Goal: Task Accomplishment & Management: Manage account settings

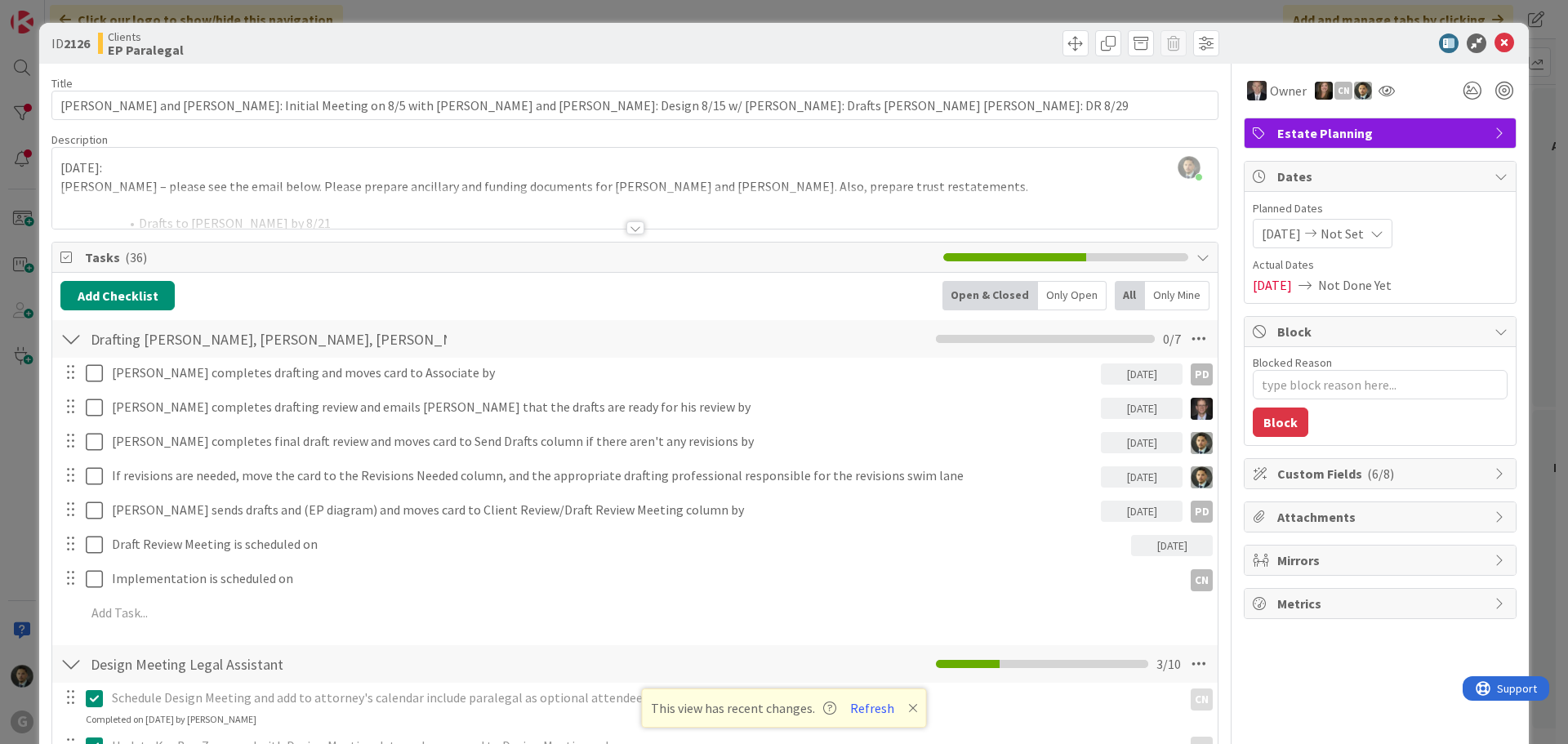
click at [661, 11] on div "ID 2126 Clients EP Paralegal Title 121 / 128 [PERSON_NAME] and [PERSON_NAME]: I…" at bounding box center [784, 372] width 1568 height 744
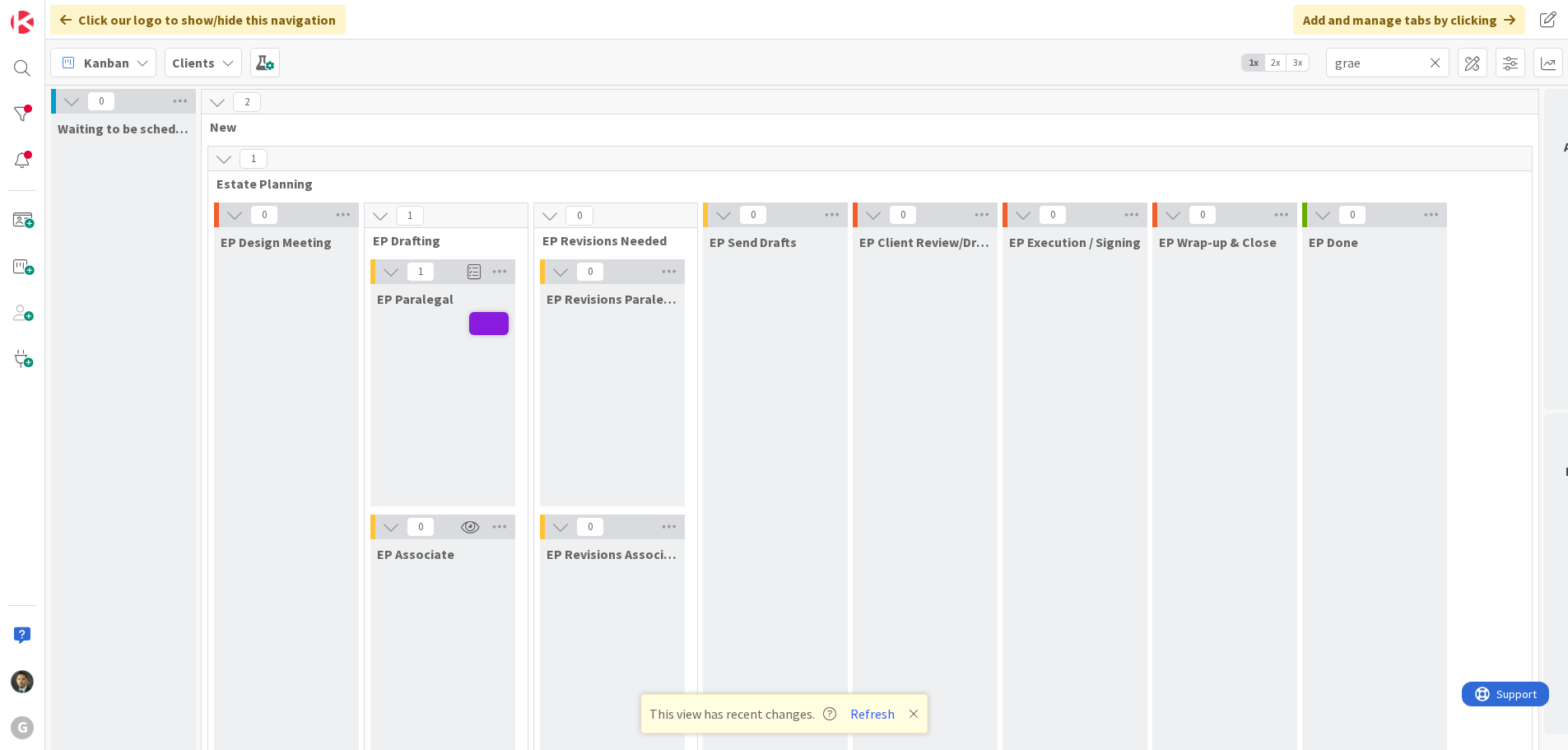
click at [1434, 63] on icon at bounding box center [1436, 62] width 12 height 15
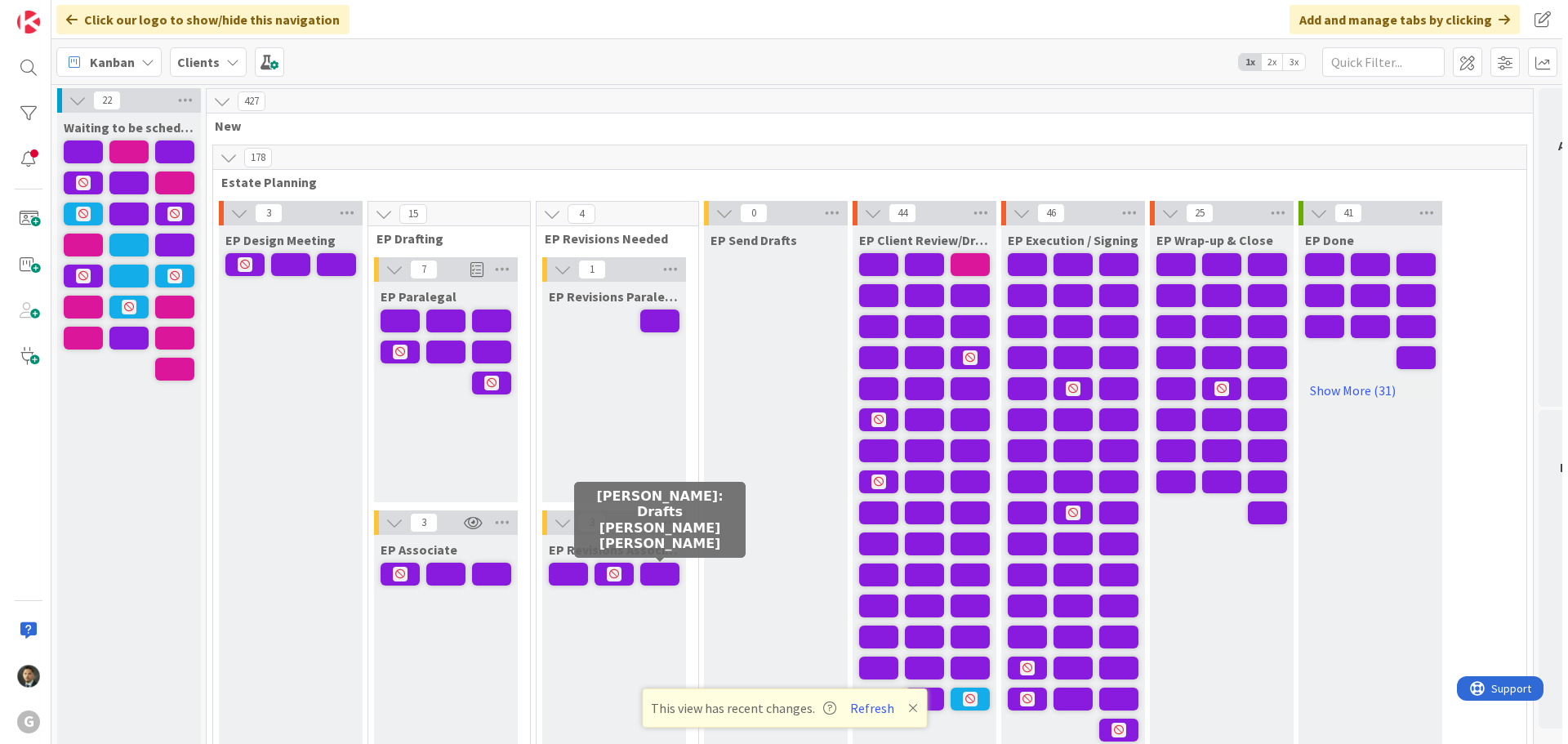
scroll to position [82, 0]
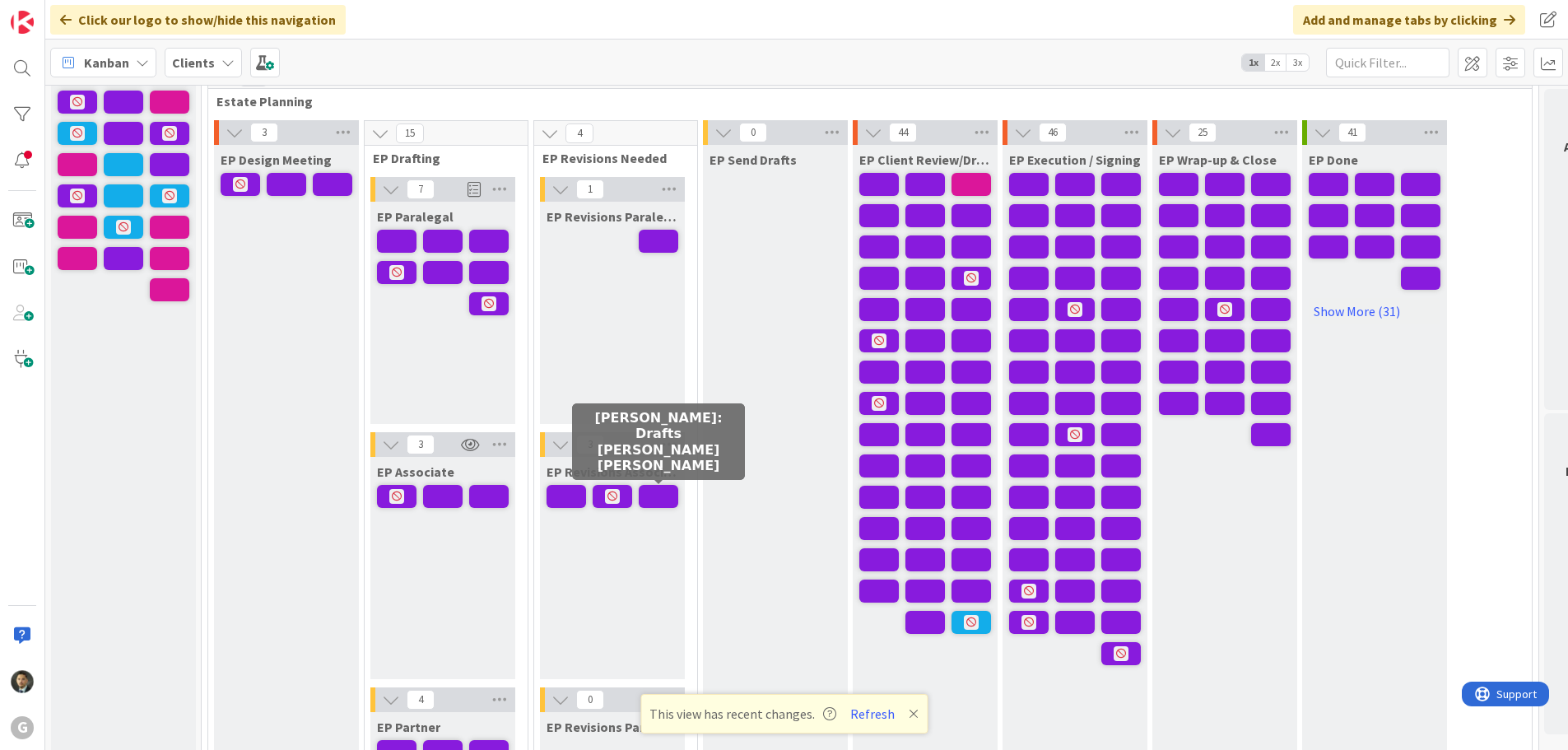
click at [653, 501] on span at bounding box center [659, 495] width 39 height 23
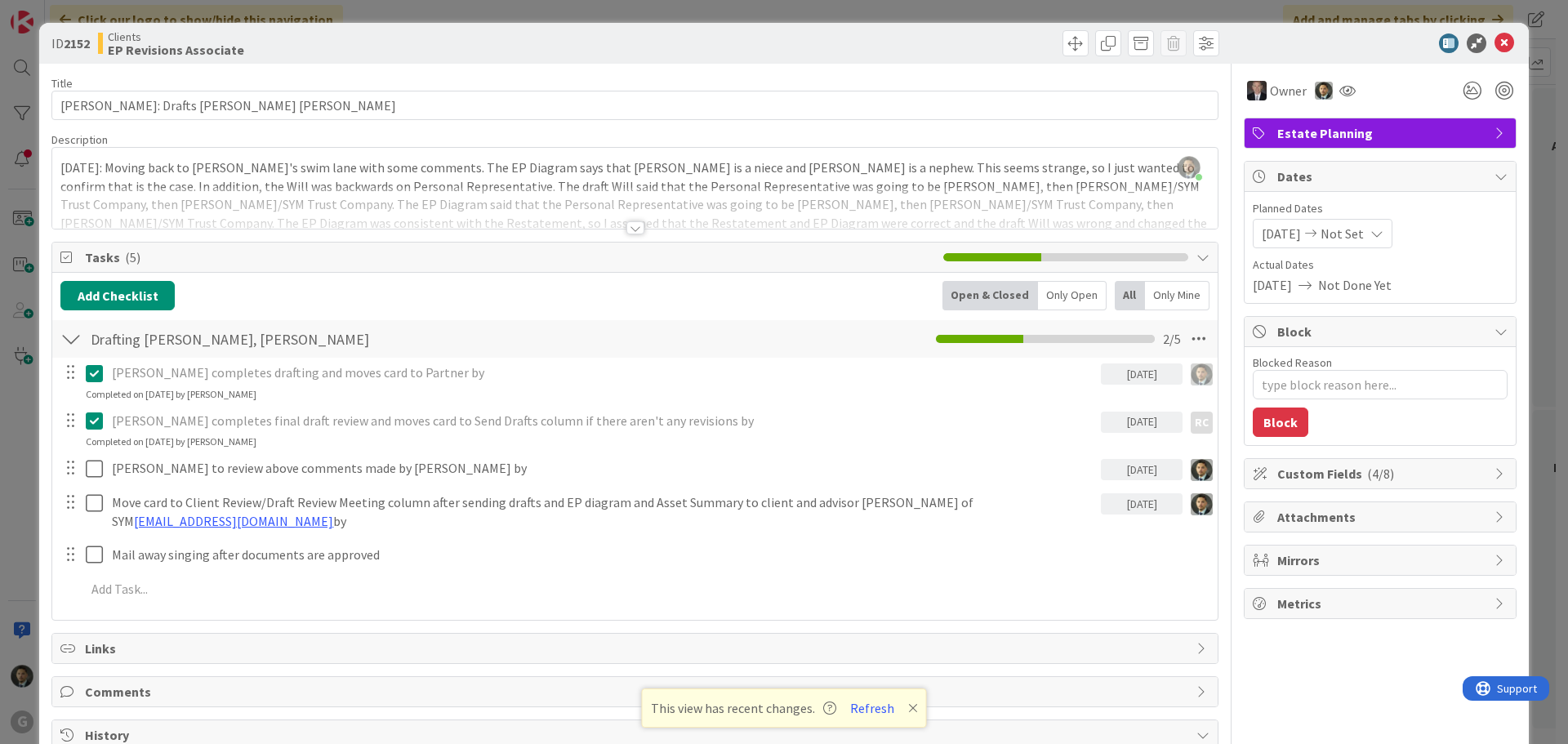
scroll to position [82, 0]
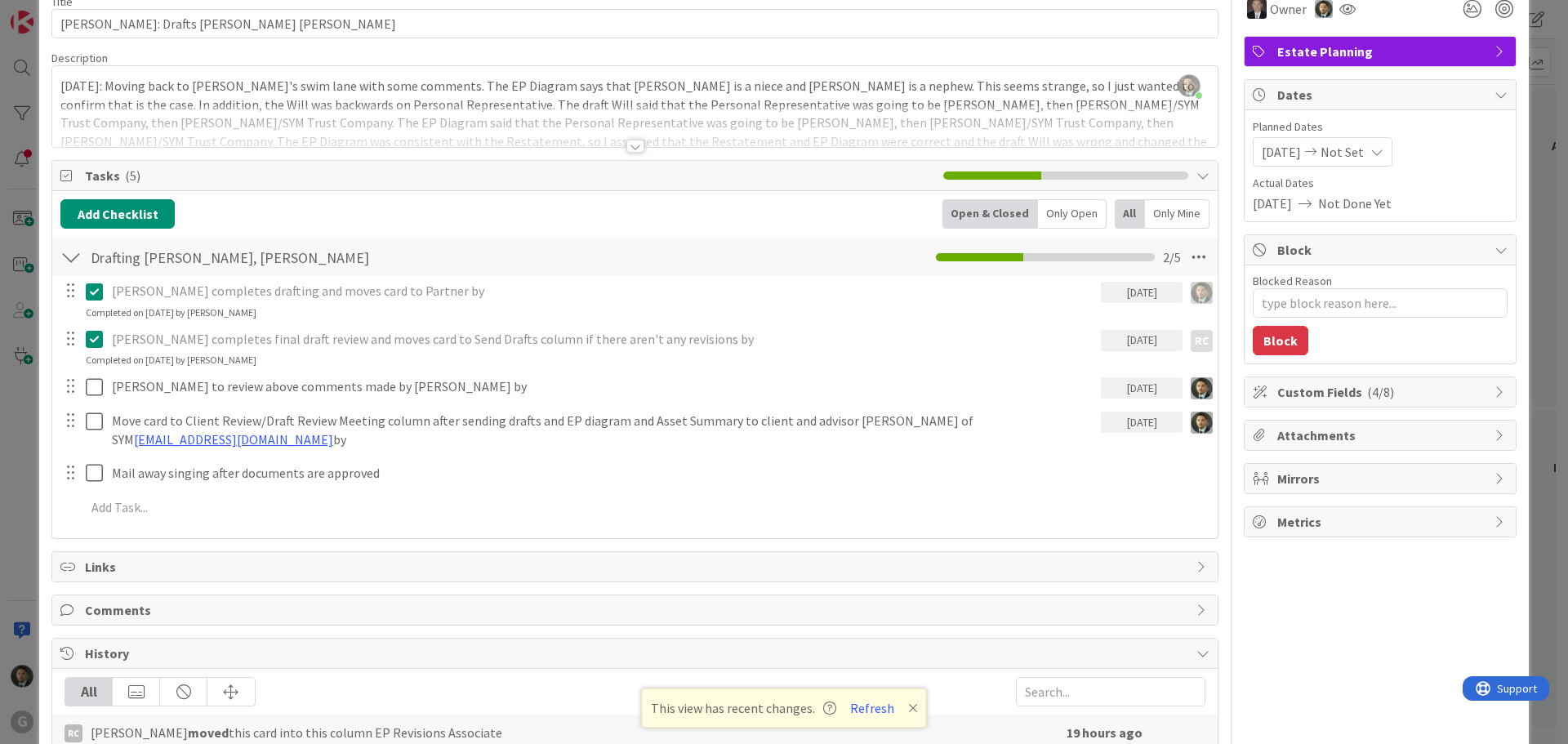
click at [626, 146] on div at bounding box center [635, 145] width 18 height 13
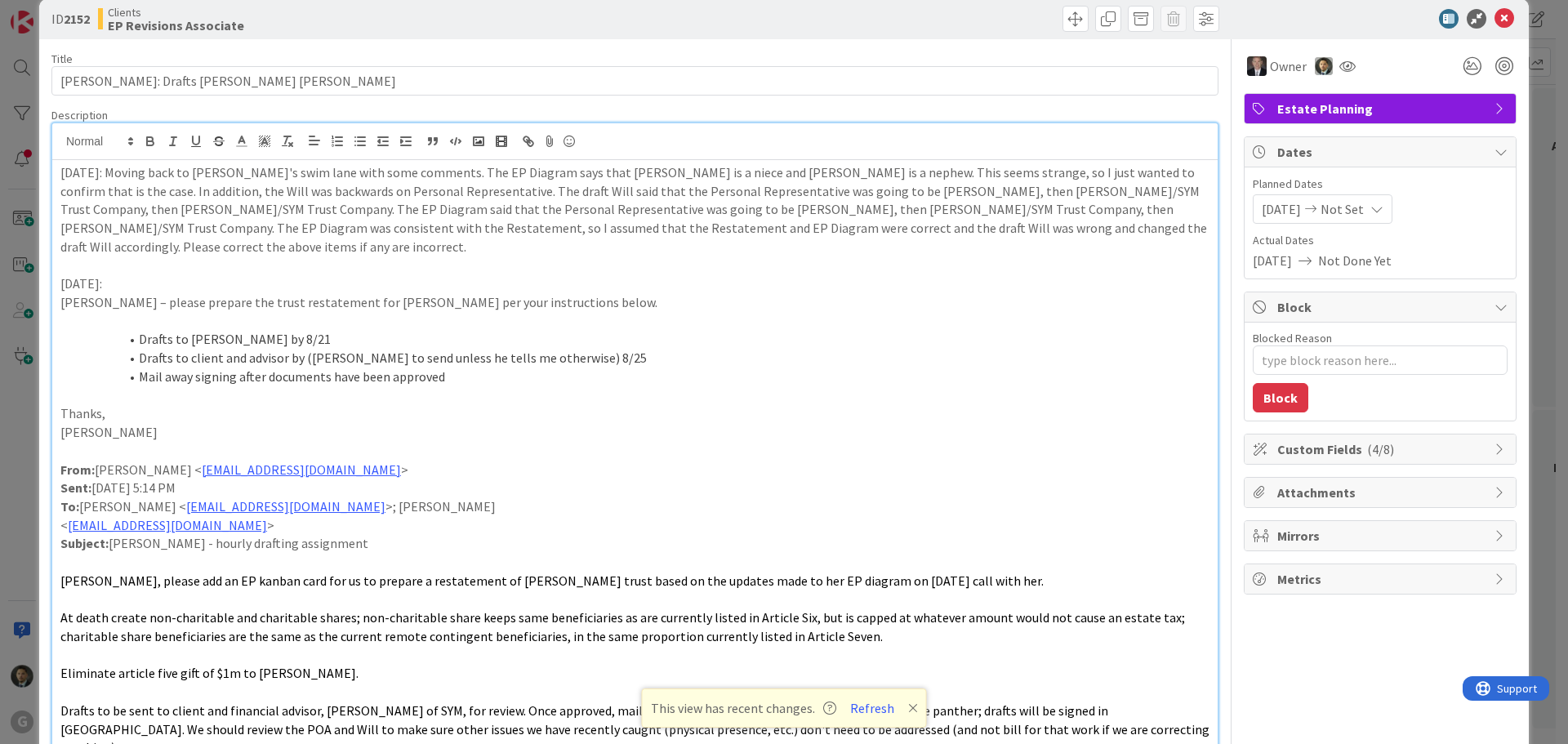
scroll to position [0, 0]
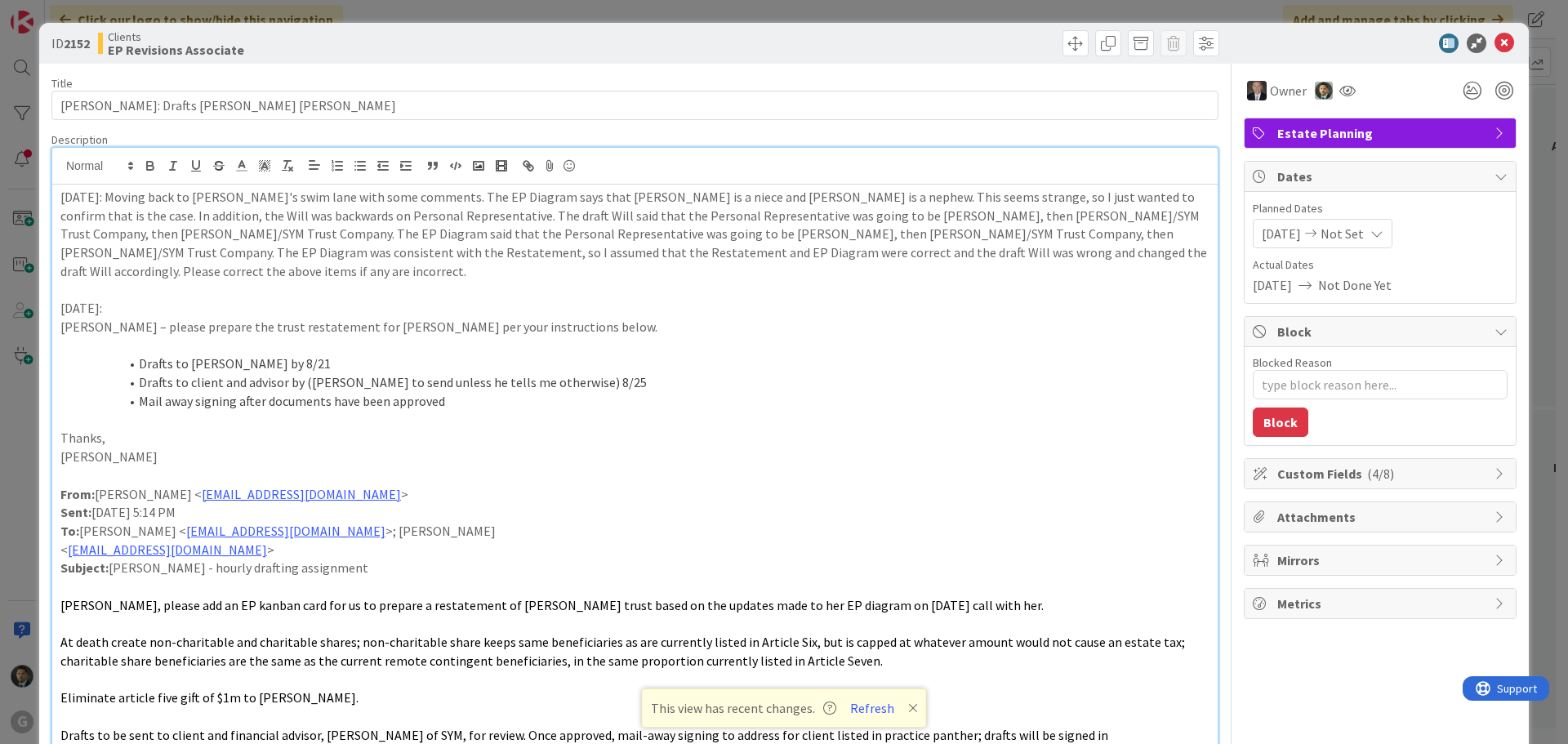
type textarea "x"
click at [1063, 40] on span at bounding box center [1076, 43] width 26 height 26
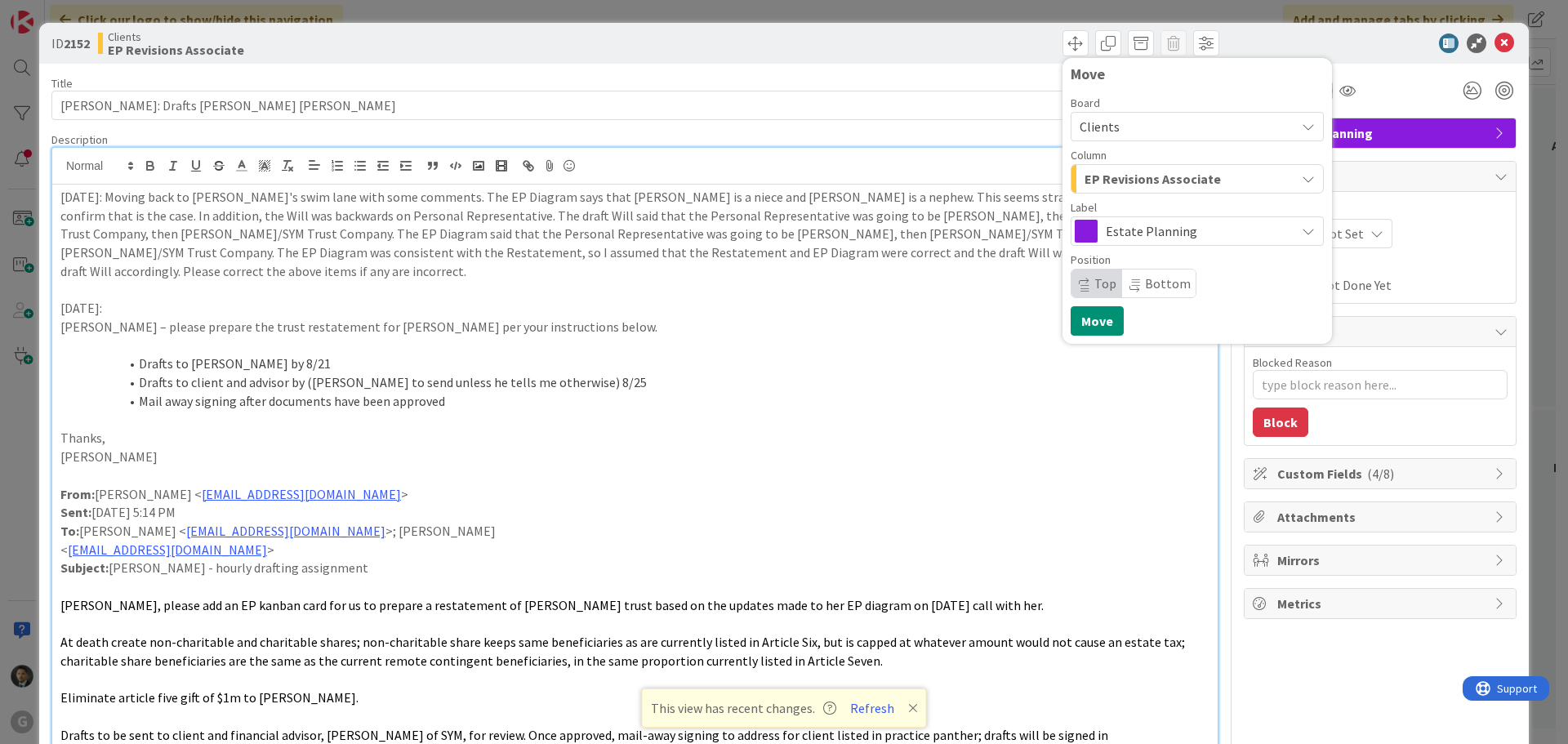
click at [62, 196] on p "[DATE]: Moving back to [PERSON_NAME]'s swim lane with some comments. The EP Dia…" at bounding box center [635, 234] width 1149 height 93
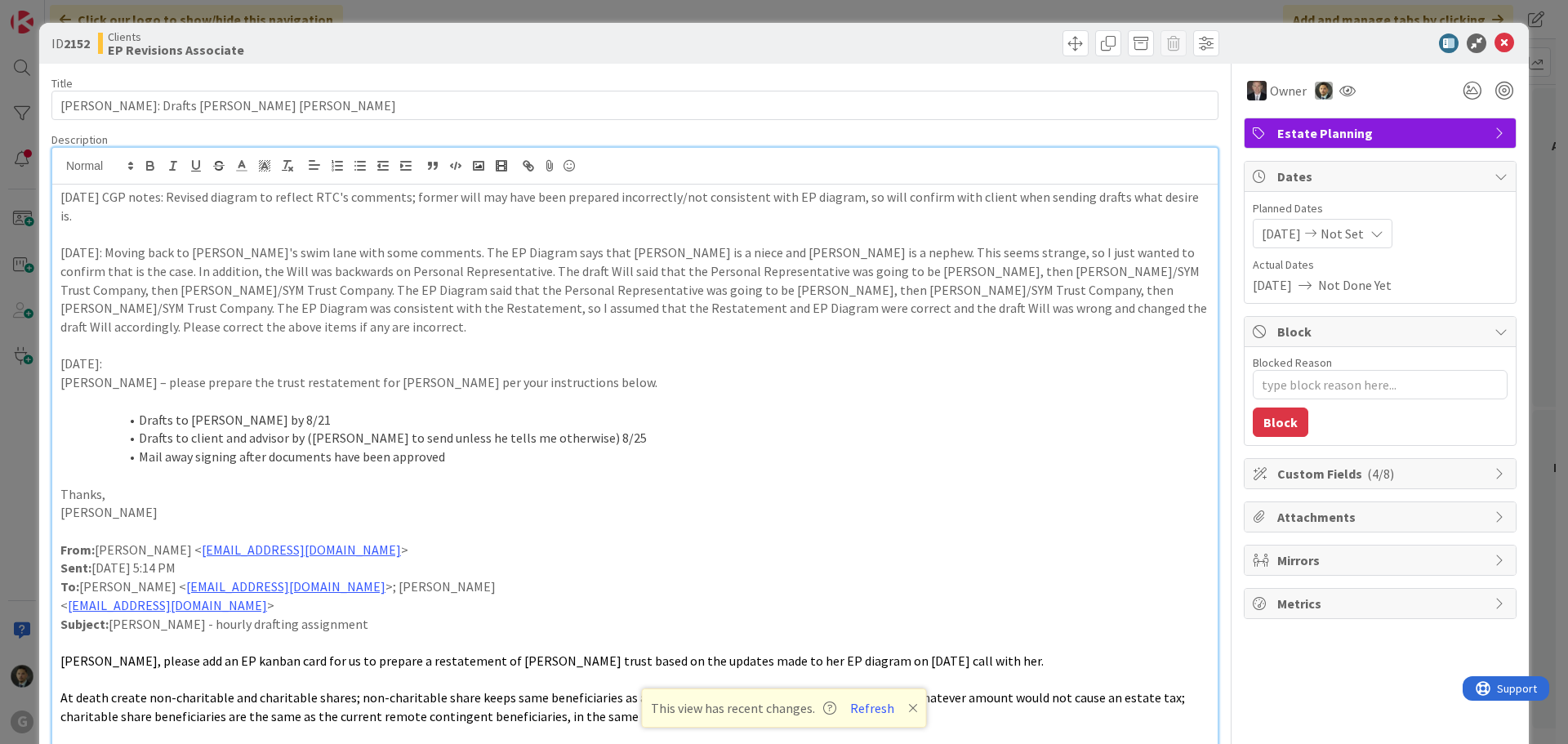
type textarea "x"
